Goal: Task Accomplishment & Management: Complete application form

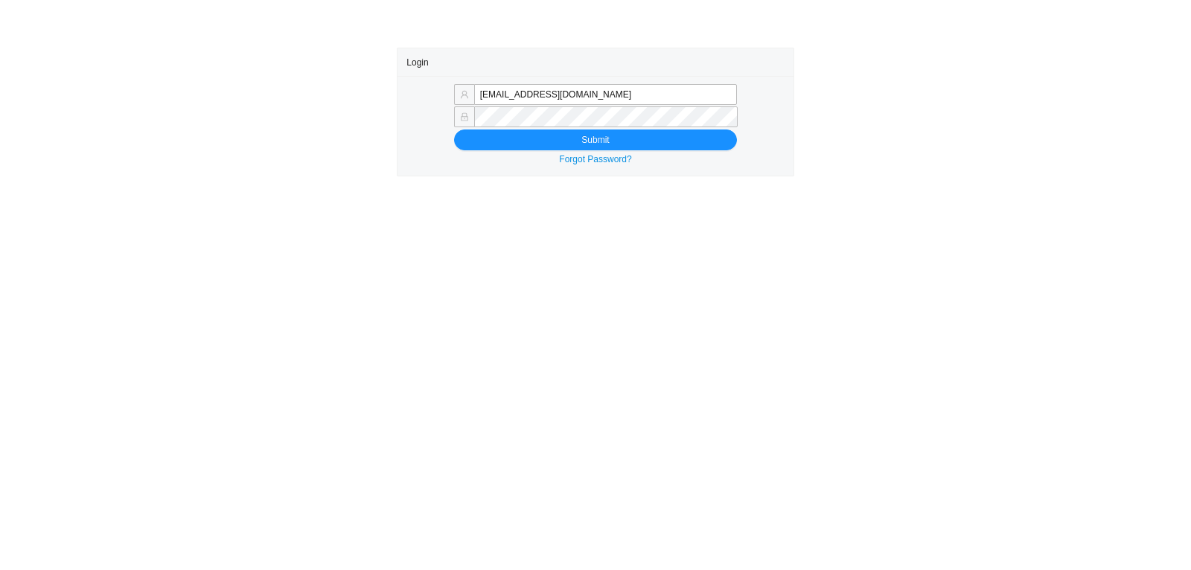
type input "[EMAIL_ADDRESS][DOMAIN_NAME]"
click at [558, 153] on div "Forgot Password?" at bounding box center [594, 159] width 377 height 15
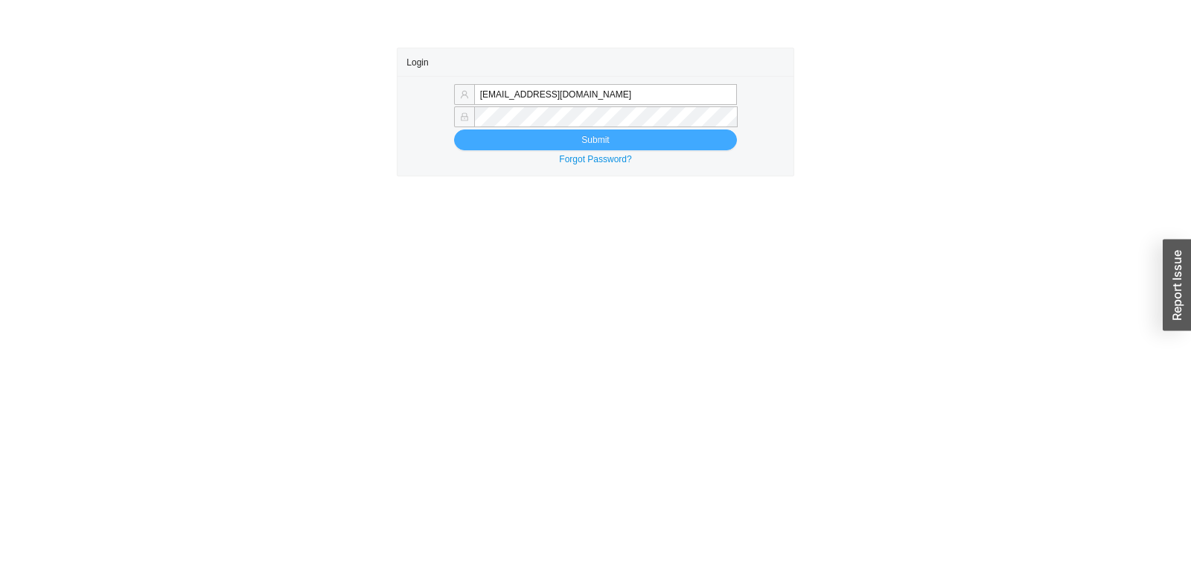
click at [594, 141] on span "Submit" at bounding box center [595, 139] width 28 height 15
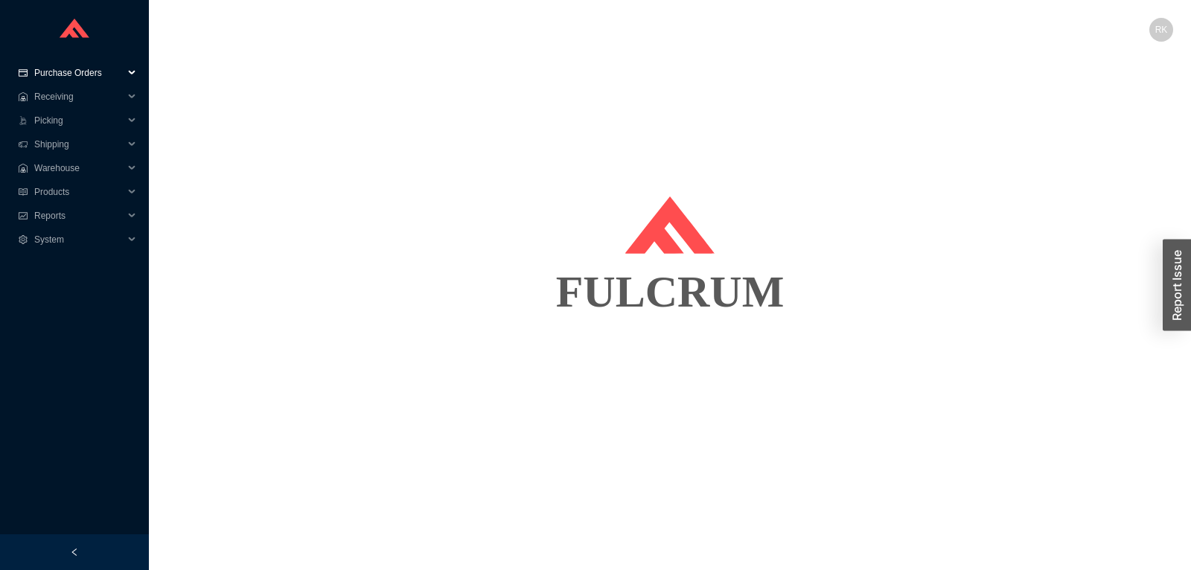
click at [99, 75] on span "Purchase Orders" at bounding box center [78, 73] width 89 height 24
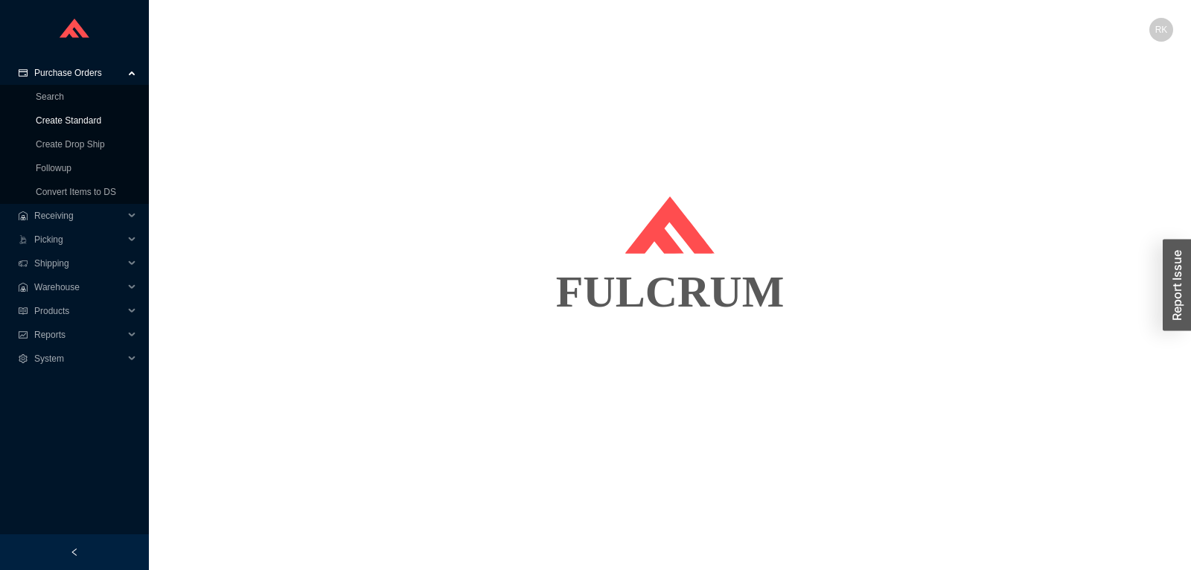
click at [78, 121] on link "Create Standard" at bounding box center [68, 120] width 65 height 10
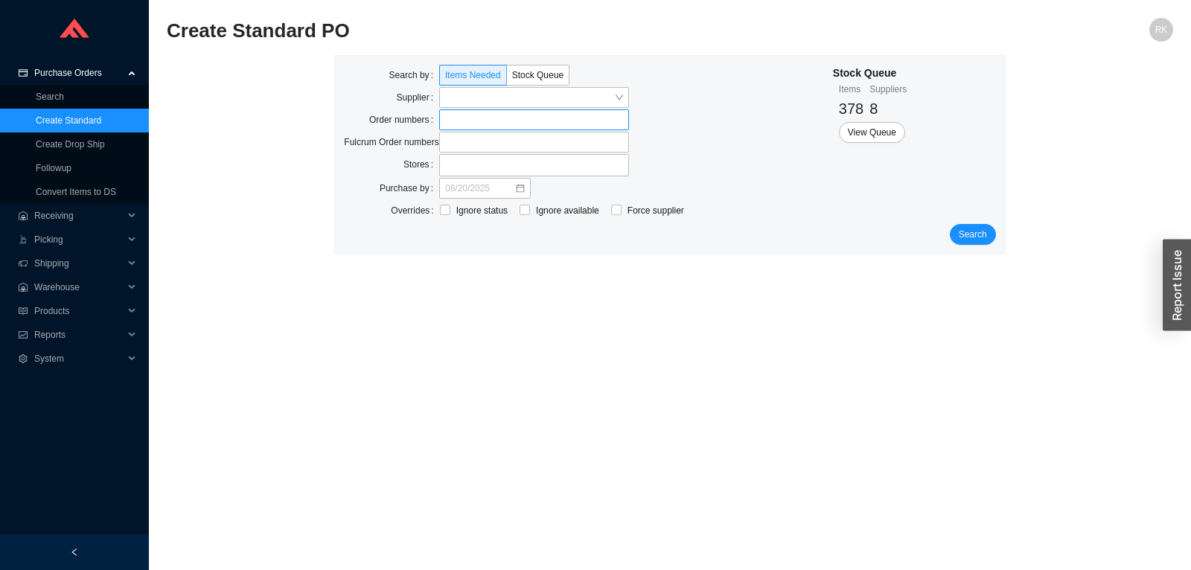
click at [467, 118] on label at bounding box center [534, 119] width 190 height 21
click at [452, 118] on input at bounding box center [446, 120] width 10 height 16
type input "919185"
drag, startPoint x: 965, startPoint y: 222, endPoint x: 967, endPoint y: 229, distance: 7.6
click at [966, 228] on form "Search by Items Needed Stock Queue Supplier Order numbers 919185 Fulcrum Order …" at bounding box center [669, 156] width 651 height 182
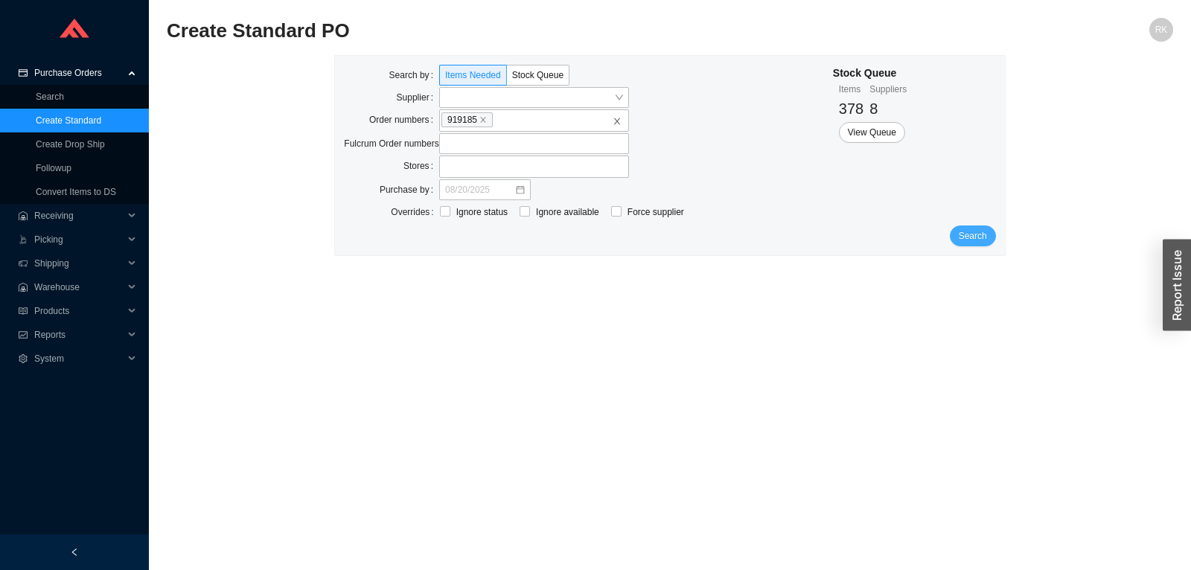
click at [967, 229] on span "Search" at bounding box center [972, 235] width 28 height 15
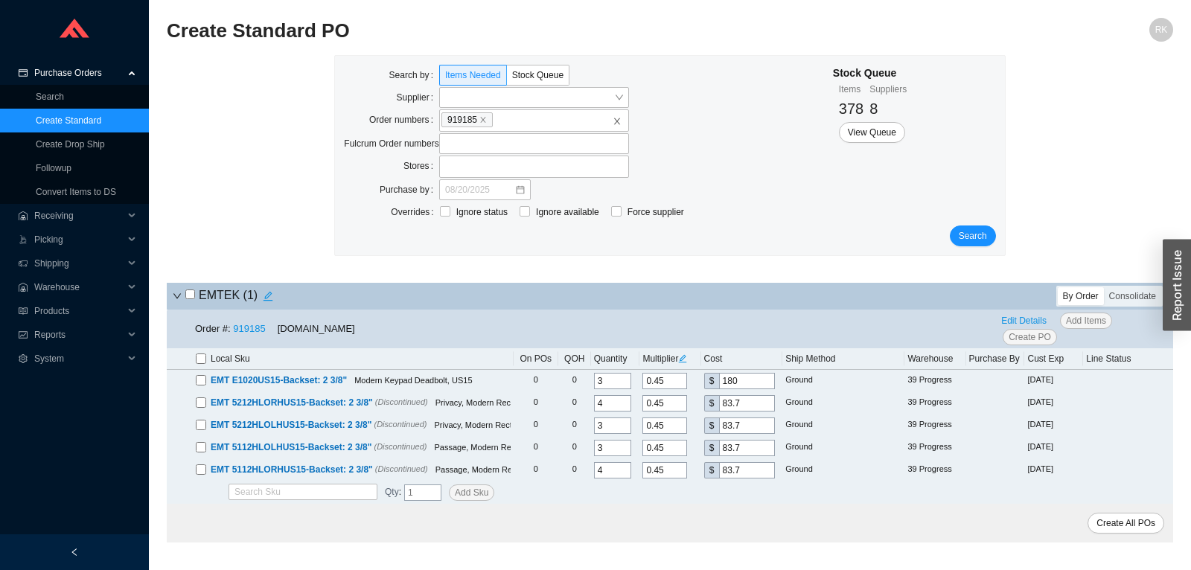
click at [188, 296] on input "checkbox" at bounding box center [190, 294] width 10 height 10
checkbox input "true"
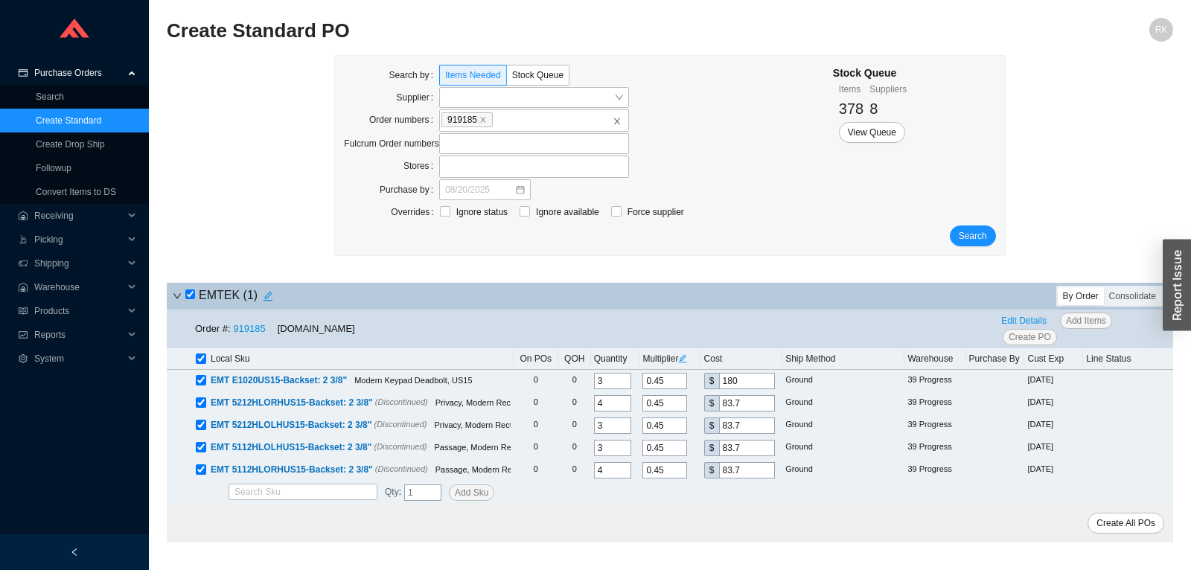
checkbox input "true"
click at [1019, 322] on span "Edit Details" at bounding box center [1023, 320] width 45 height 15
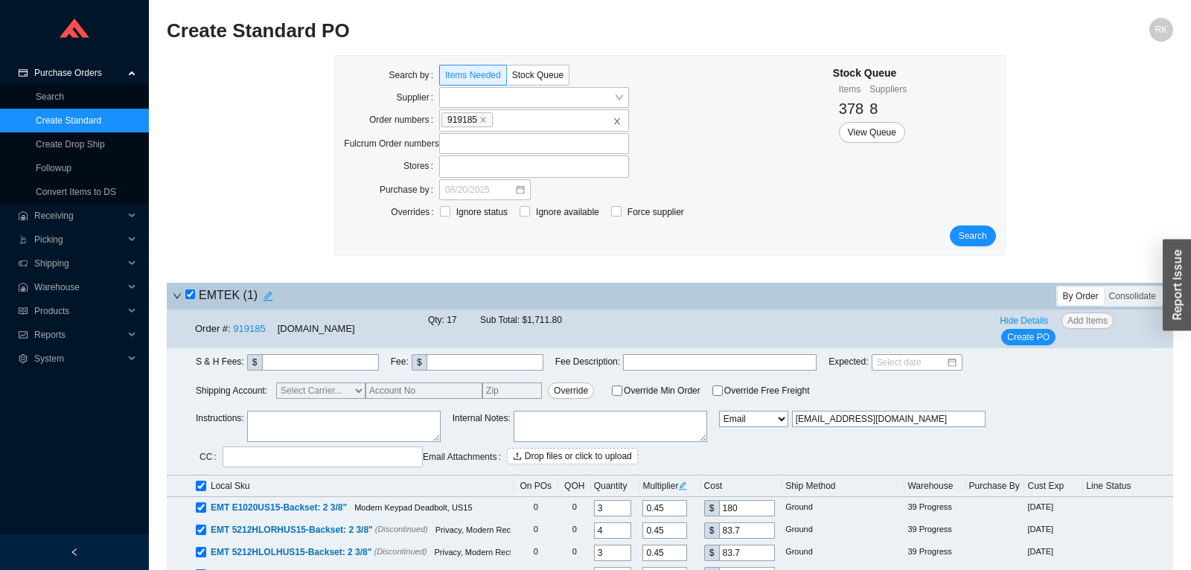
click at [311, 426] on textarea at bounding box center [343, 426] width 193 height 31
paste textarea "PLEASE INCLUDE RADIUS CORNER STRIKE AND FACE PLATES ON P.O"
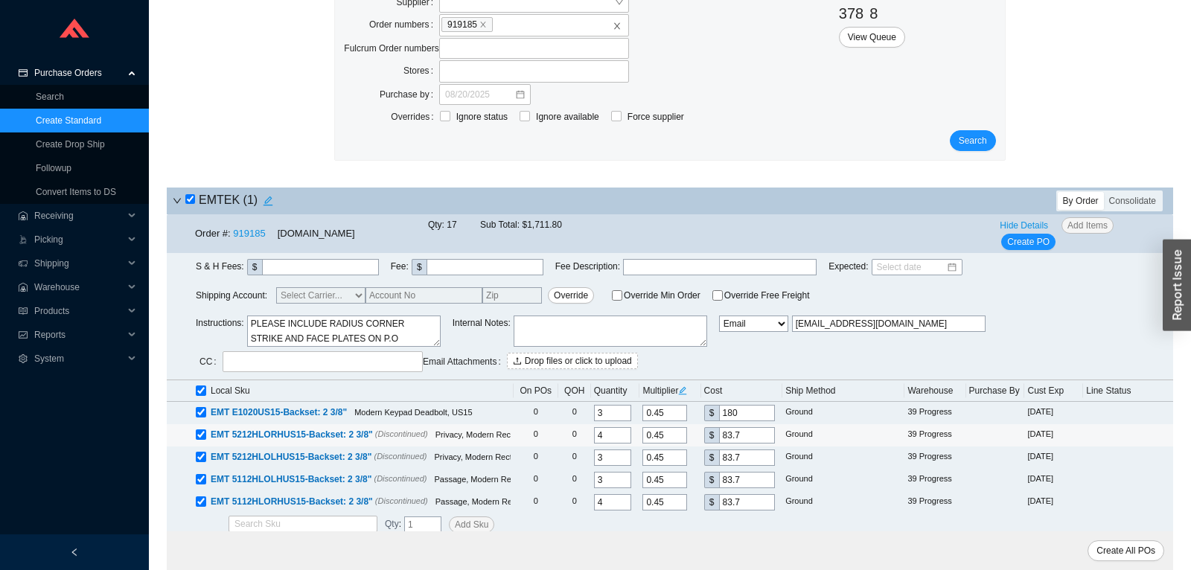
scroll to position [97, 0]
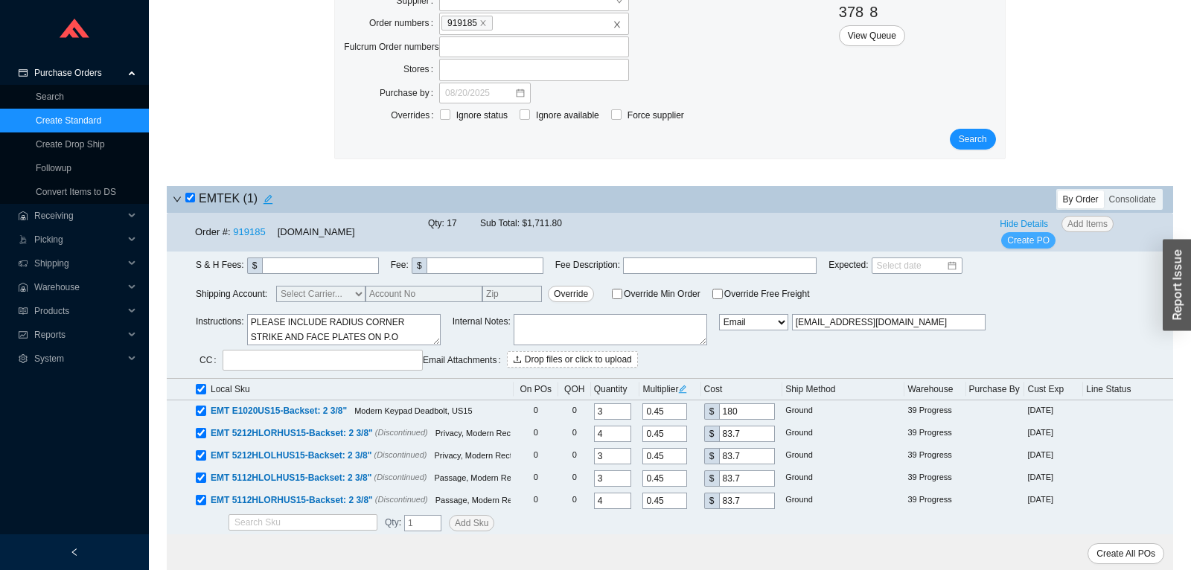
type textarea "PLEASE INCLUDE RADIUS CORNER STRIKE AND FACE PLATES ON P.O"
click at [1034, 244] on span "Create PO" at bounding box center [1028, 240] width 42 height 15
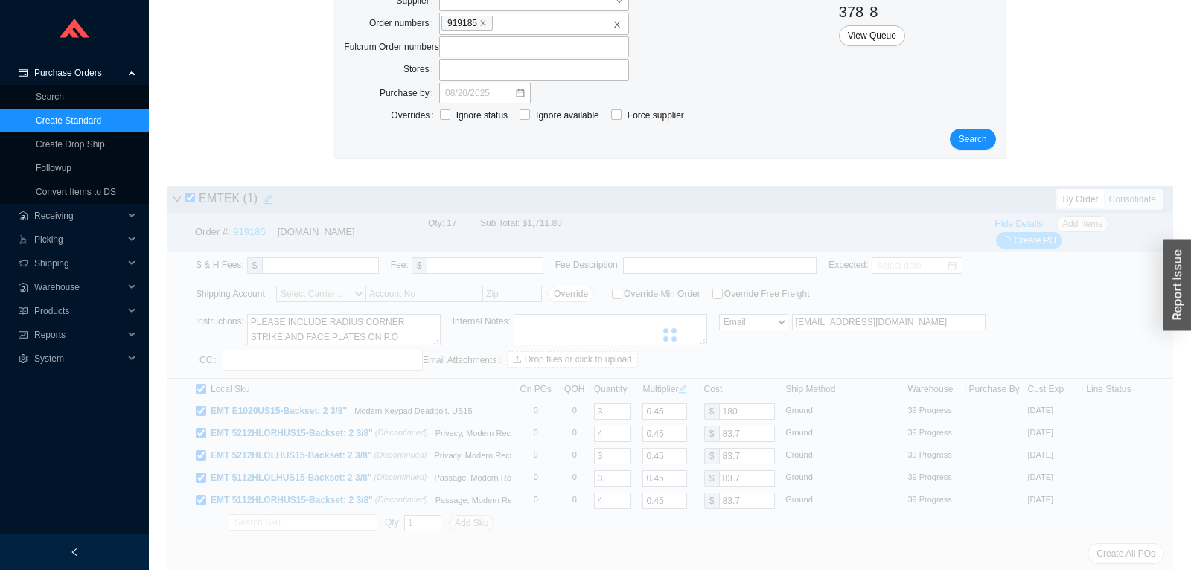
scroll to position [0, 0]
